Goal: Task Accomplishment & Management: Use online tool/utility

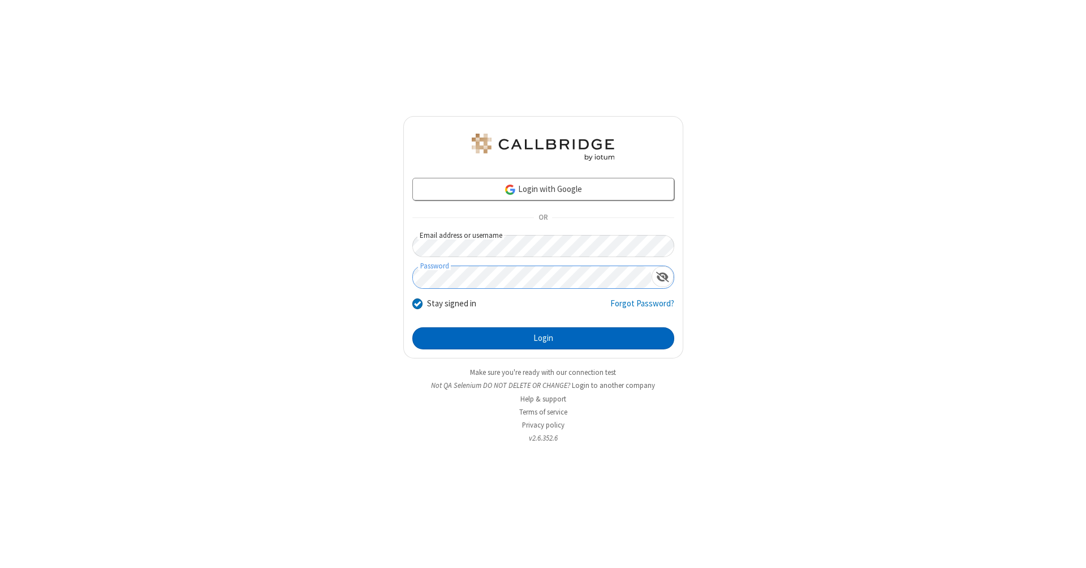
click at [543, 338] on button "Login" at bounding box center [544, 338] width 262 height 23
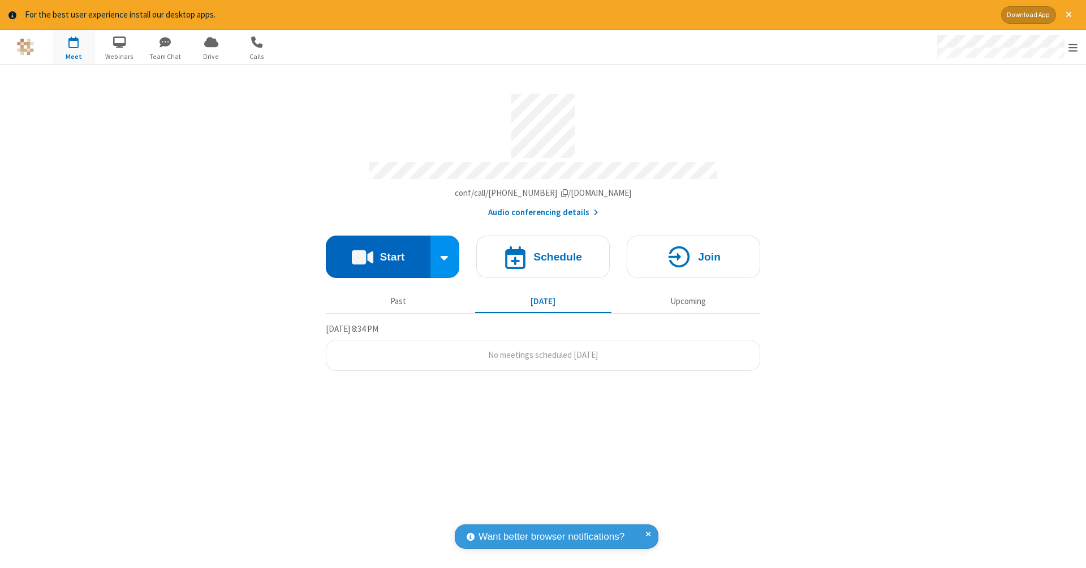
click at [378, 251] on button "Start" at bounding box center [378, 256] width 105 height 42
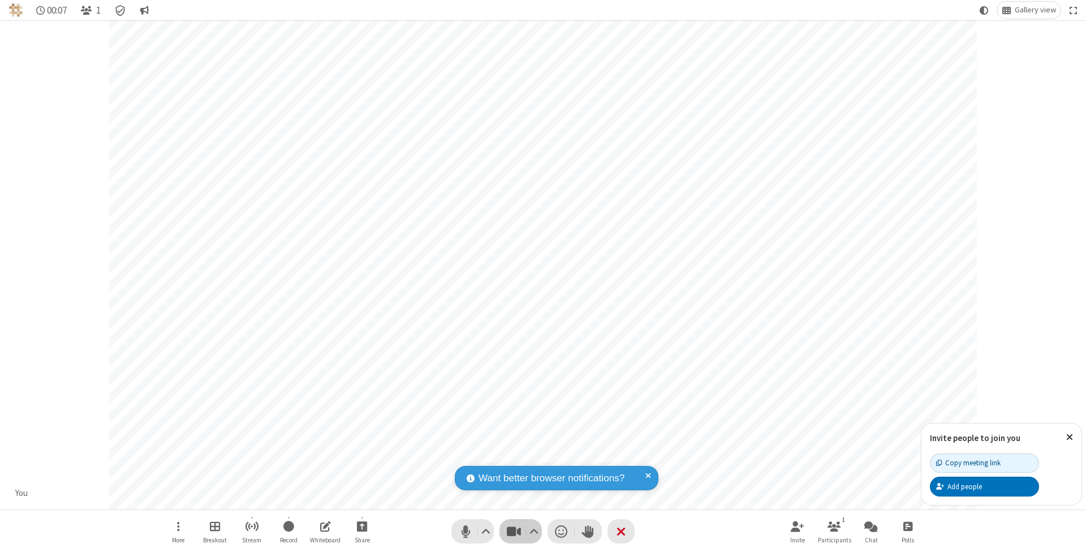
click at [514, 531] on span "Stop video (⌘+Shift+V)" at bounding box center [513, 531] width 17 height 16
click at [514, 531] on span "Start video (⌘+Shift+V)" at bounding box center [513, 531] width 17 height 16
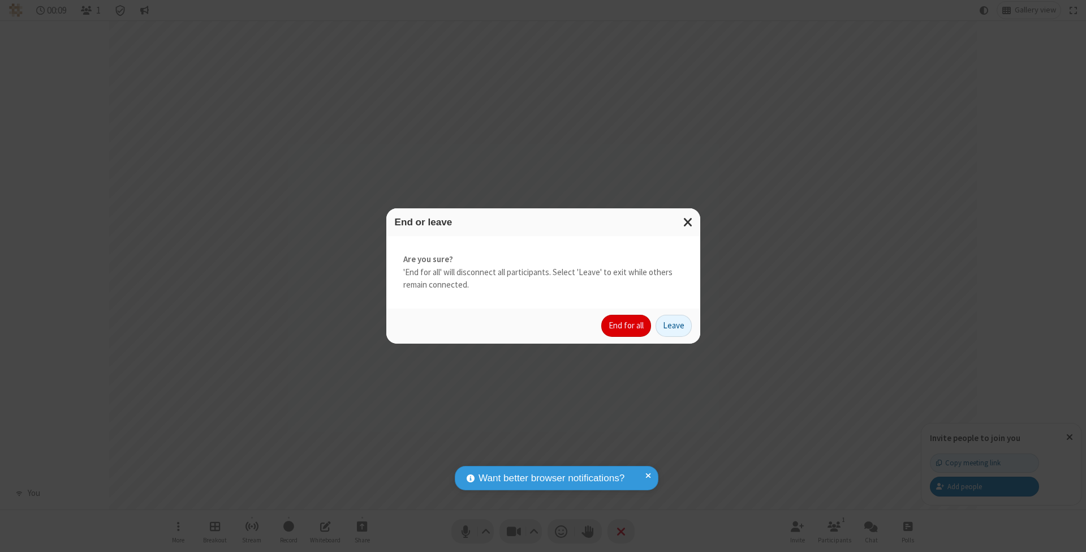
click at [627, 325] on button "End for all" at bounding box center [627, 326] width 50 height 23
